Goal: Task Accomplishment & Management: Manage account settings

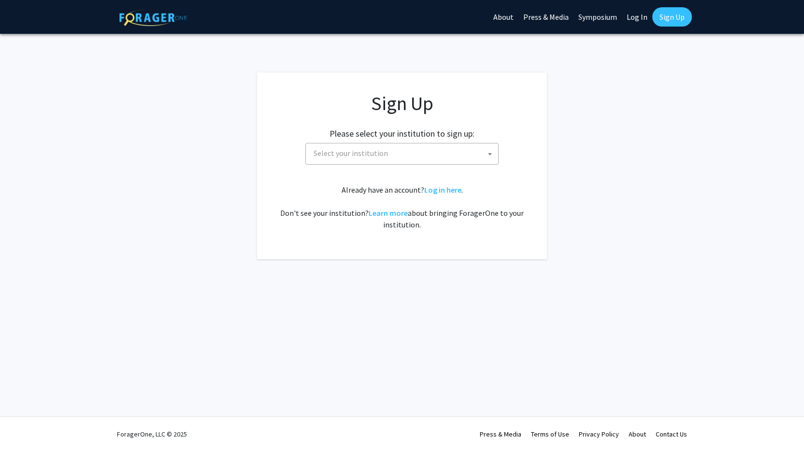
click at [454, 152] on span "Select your institution" at bounding box center [404, 153] width 188 height 20
type input "p"
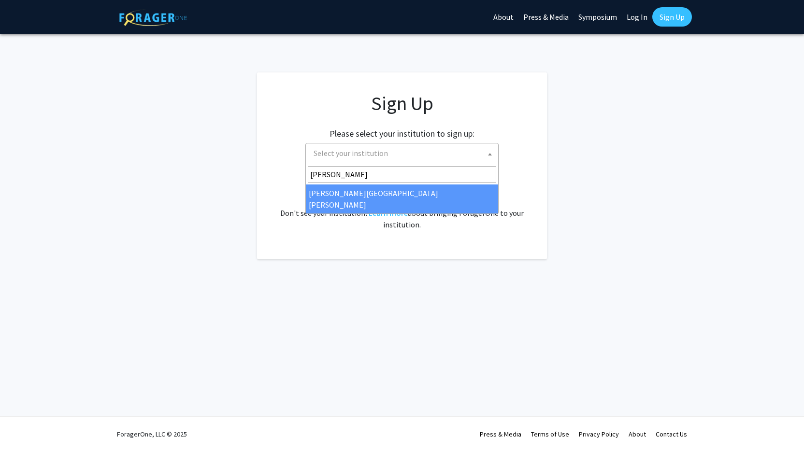
type input "[PERSON_NAME]"
select select "1"
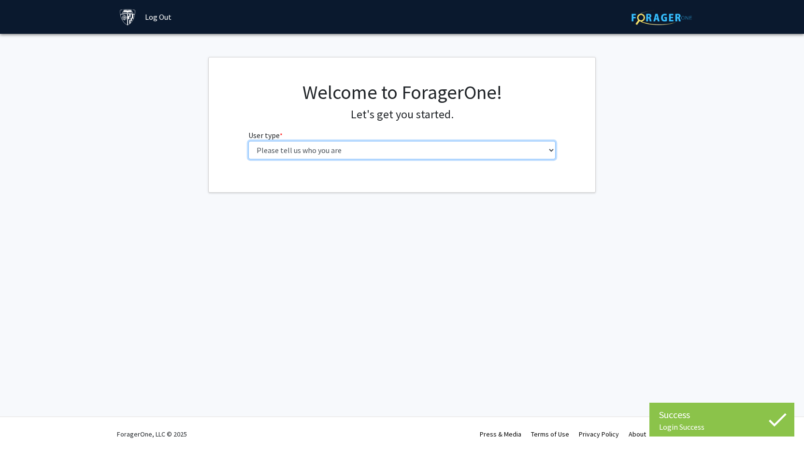
select select "2: masters"
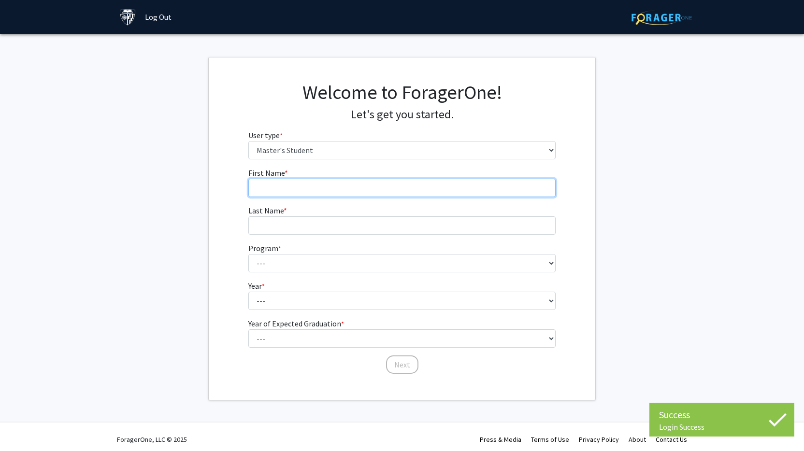
click at [380, 192] on input "First Name * required" at bounding box center [402, 188] width 308 height 18
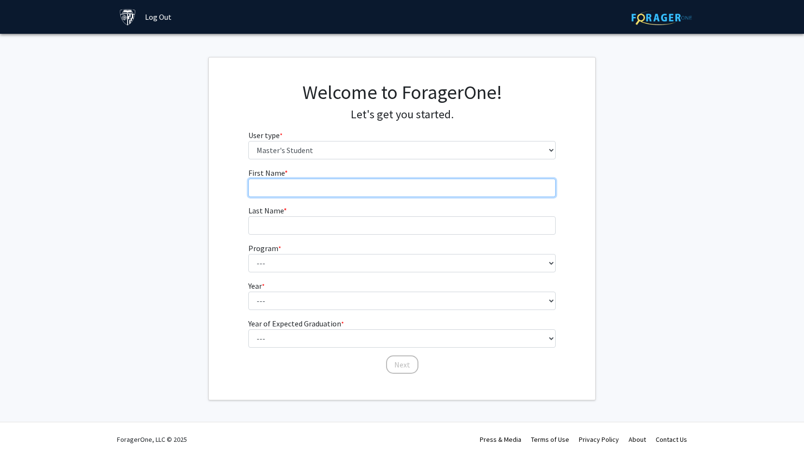
type input "Magdaline"
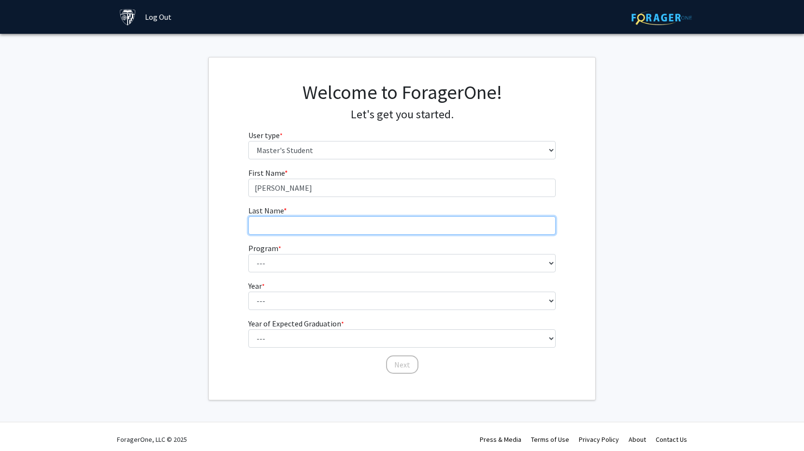
type input "Kovalchuk"
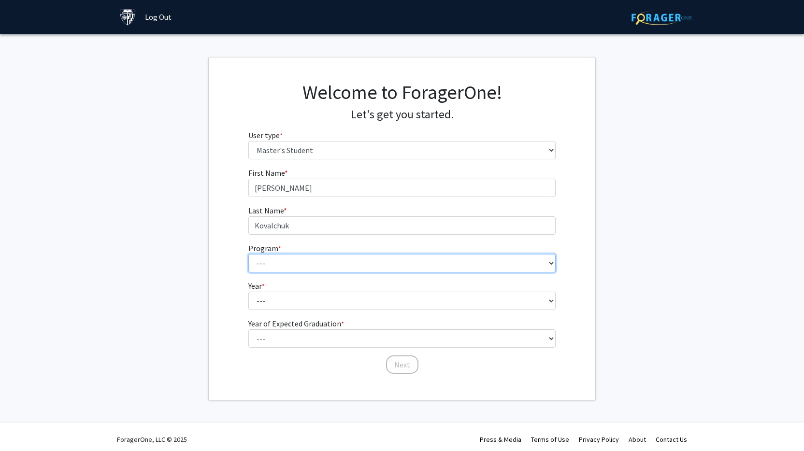
select select "122: 122"
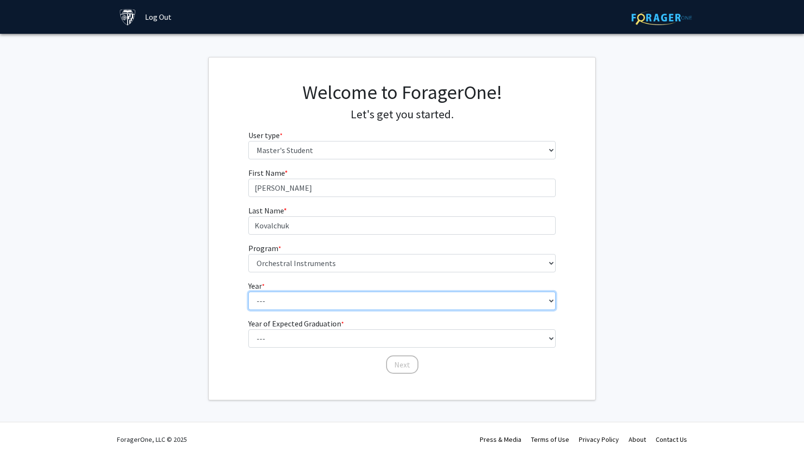
select select "1: first_year"
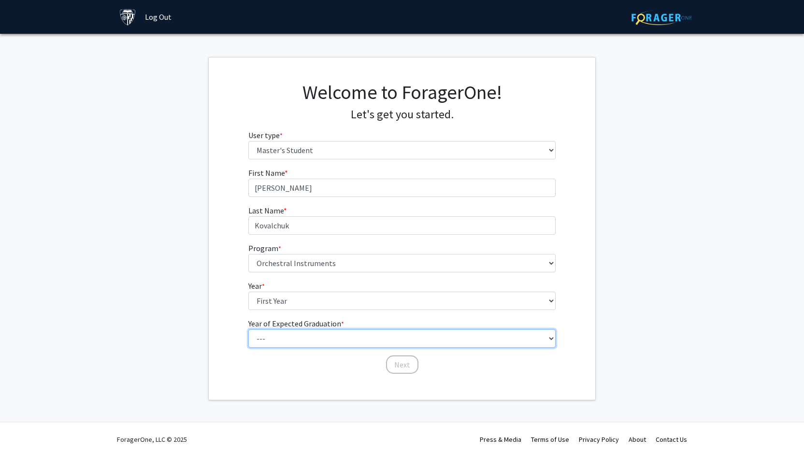
select select "3: 2027"
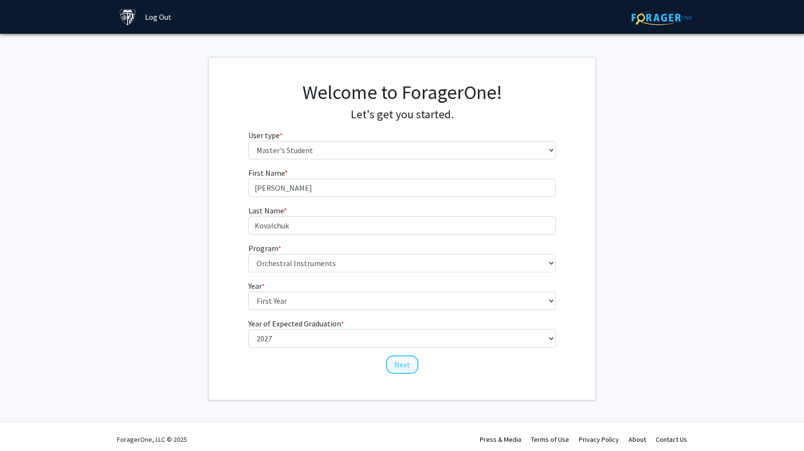
click at [406, 370] on button "Next" at bounding box center [402, 364] width 32 height 18
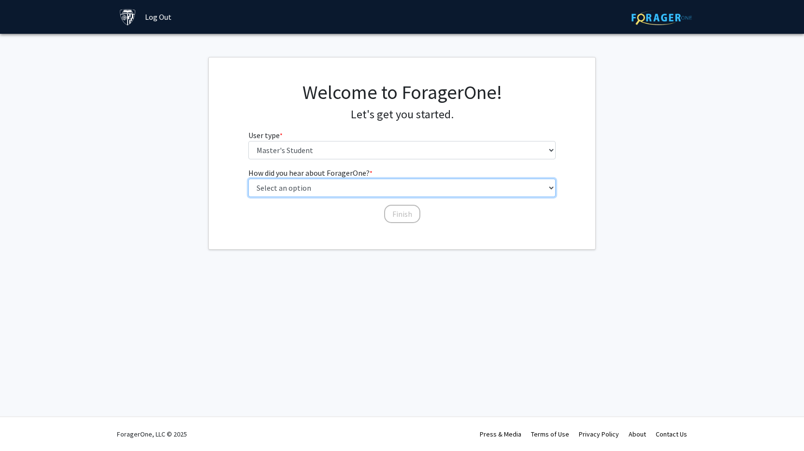
select select "3: university_website"
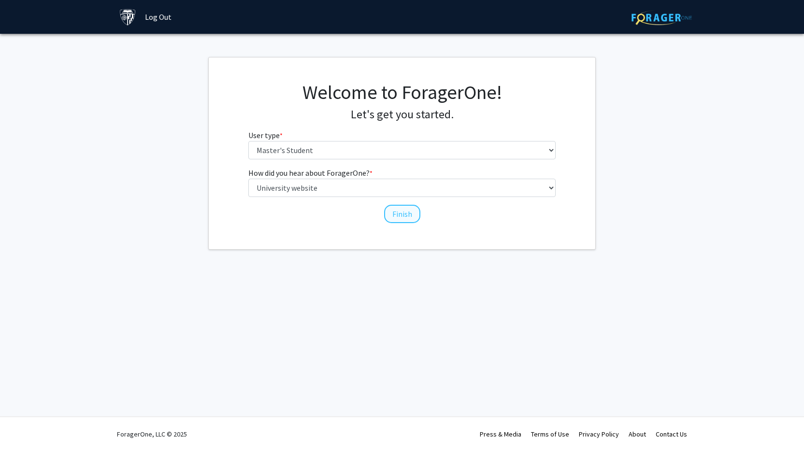
click at [398, 207] on button "Finish" at bounding box center [402, 214] width 36 height 18
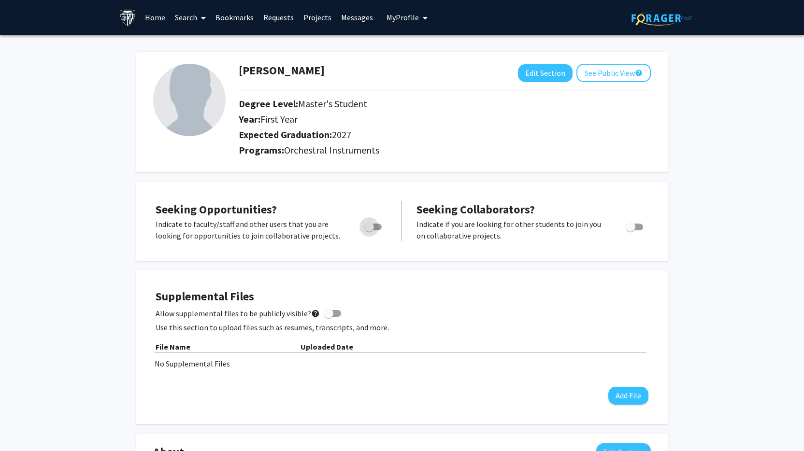
click at [372, 227] on span "Toggle" at bounding box center [369, 227] width 10 height 10
click at [369, 230] on input "Are you actively seeking opportunities?" at bounding box center [368, 230] width 0 height 0
checkbox input "true"
click at [632, 226] on span "Toggle" at bounding box center [630, 227] width 10 height 10
click at [630, 230] on input "Would you like to receive other student requests to work with you?" at bounding box center [630, 230] width 0 height 0
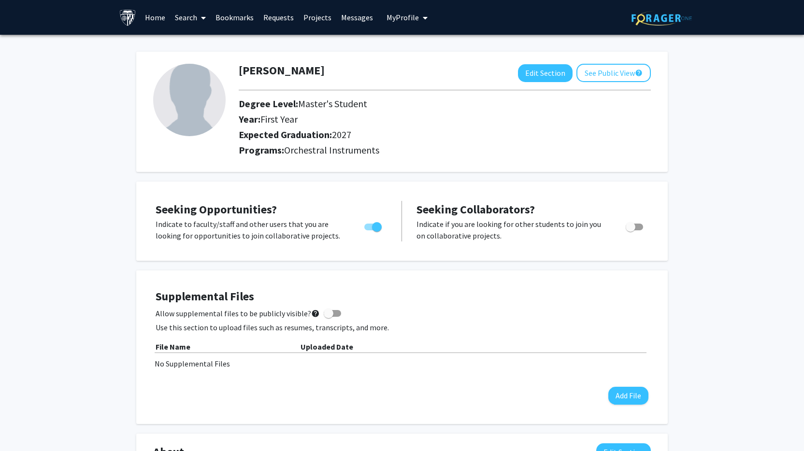
checkbox input "true"
click at [624, 77] on button "See Public View help" at bounding box center [613, 73] width 74 height 18
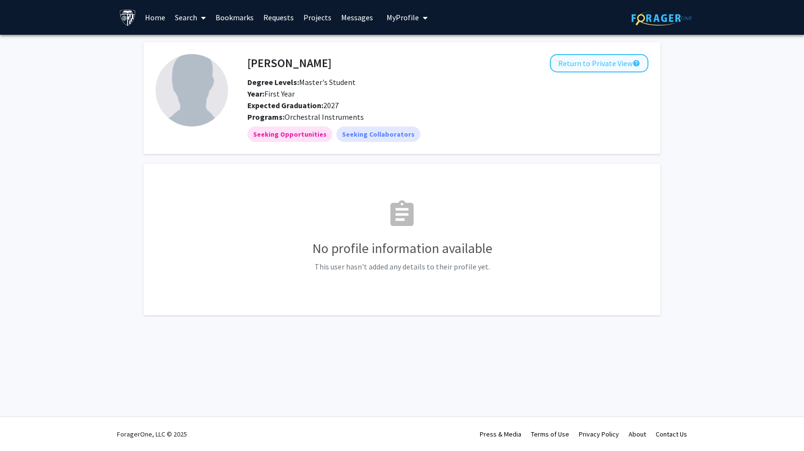
click at [598, 65] on button "Return to Private View help" at bounding box center [599, 63] width 99 height 18
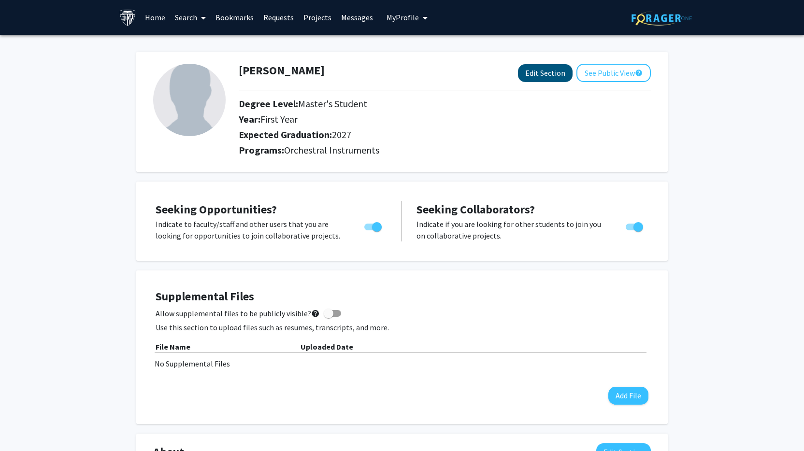
click at [536, 81] on button "Edit Section" at bounding box center [545, 73] width 55 height 18
select select "first_year"
select select "2027"
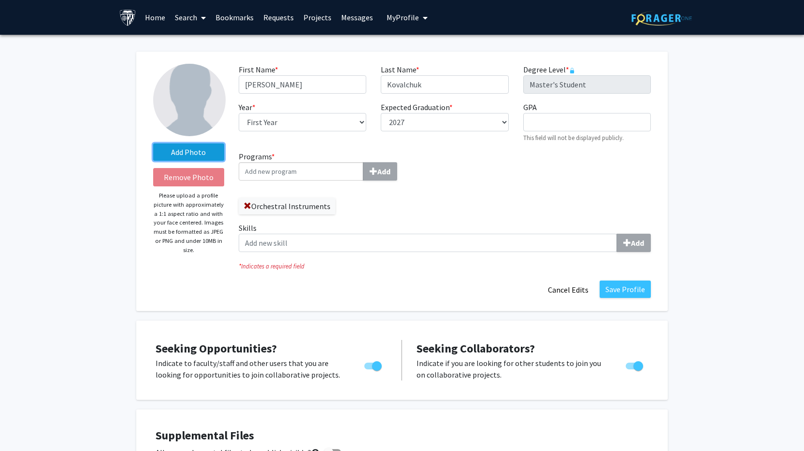
click at [193, 154] on label "Add Photo" at bounding box center [188, 151] width 71 height 17
click at [0, 0] on input "Add Photo" at bounding box center [0, 0] width 0 height 0
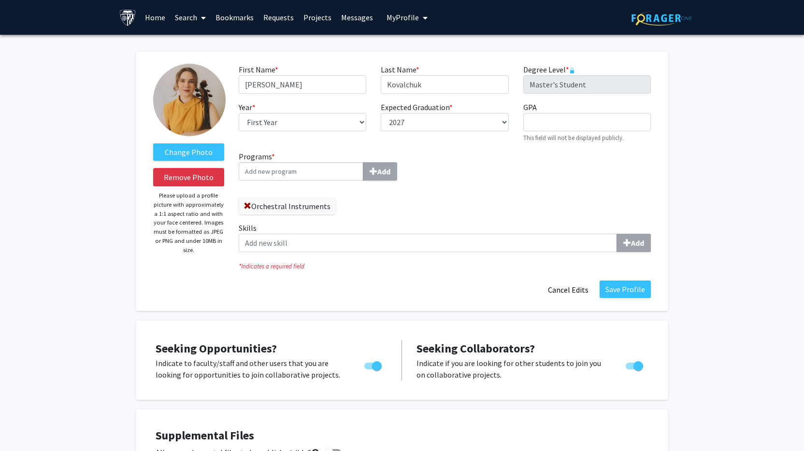
click at [219, 255] on div "Change Photo Remove Photo Please upload a profile picture with approximately a …" at bounding box center [188, 181] width 85 height 235
click at [631, 292] on button "Save Profile" at bounding box center [624, 289] width 51 height 17
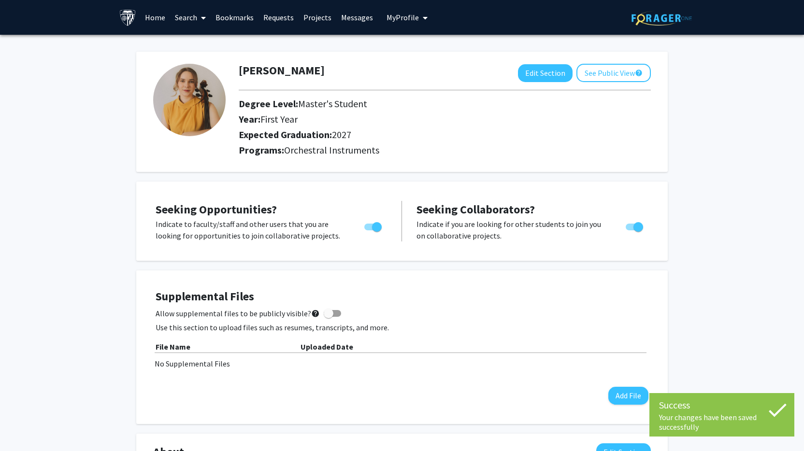
click at [723, 240] on div "Magdaline Kovalchuk Edit Section See Public View help Degree Level: Master's St…" at bounding box center [402, 456] width 804 height 842
